Goal: Information Seeking & Learning: Learn about a topic

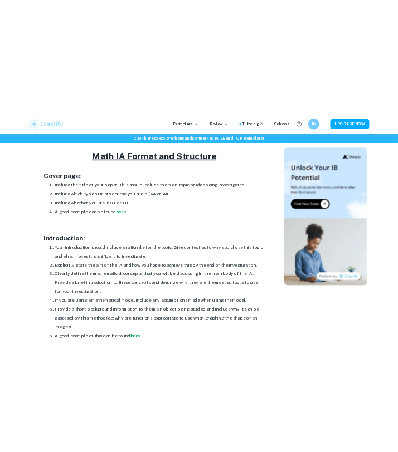
scroll to position [553, 0]
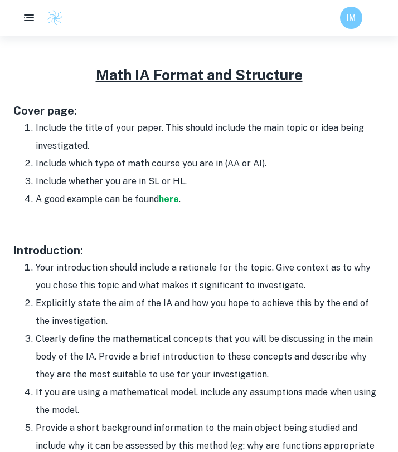
click at [168, 199] on strong "here" at bounding box center [169, 199] width 20 height 11
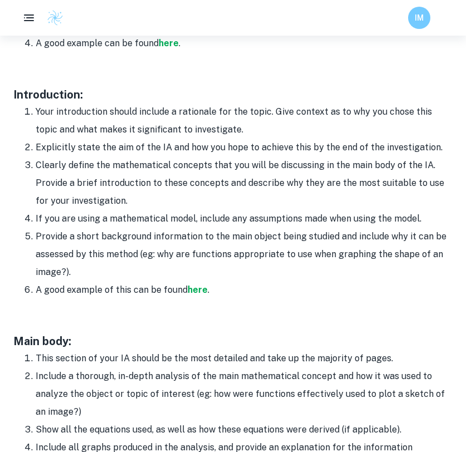
scroll to position [683, 0]
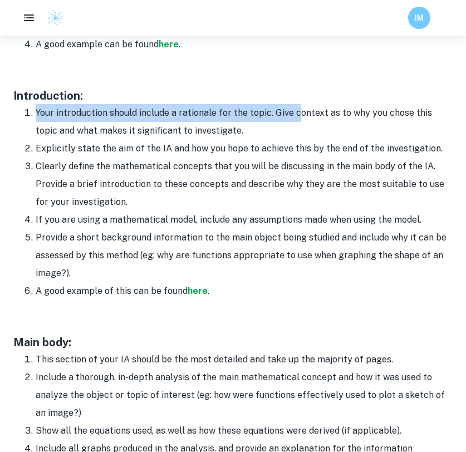
drag, startPoint x: 174, startPoint y: 100, endPoint x: 294, endPoint y: 109, distance: 120.1
click at [294, 110] on div "Your Math IA is a great way to show mastery of course concepts and the applicat…" at bounding box center [233, 417] width 440 height 1318
click at [294, 109] on li "Your introduction should include a rationale for the topic. Give context as to …" at bounding box center [244, 122] width 417 height 36
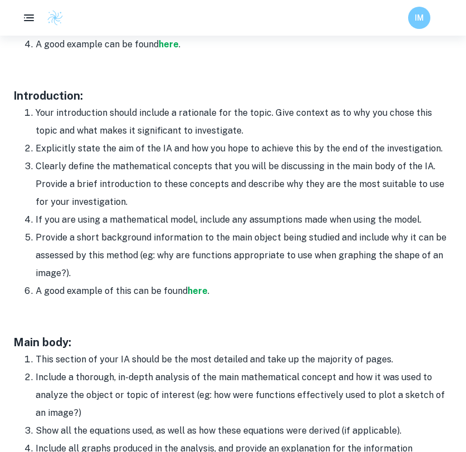
drag, startPoint x: 12, startPoint y: 95, endPoint x: 272, endPoint y: 294, distance: 328.0
click at [273, 294] on div "Home Blog Math IA Format and Structure Math IA Format and Structure By [PERSON_…" at bounding box center [233, 276] width 466 height 1847
copy div "Introduction: Your introduction should include a rationale for the topic. Give …"
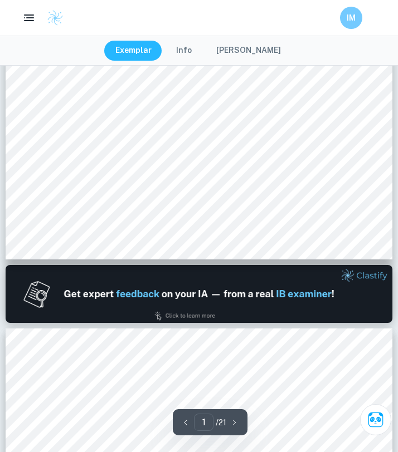
type input "2"
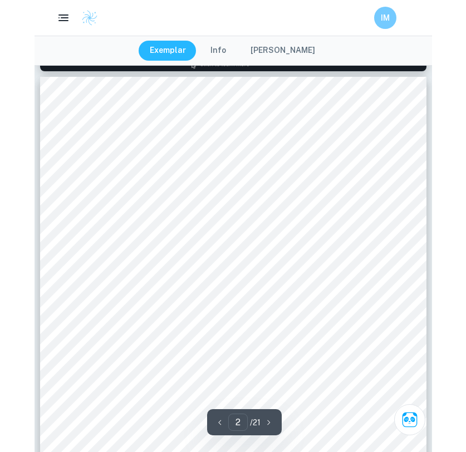
scroll to position [616, 0]
